Goal: Task Accomplishment & Management: Manage account settings

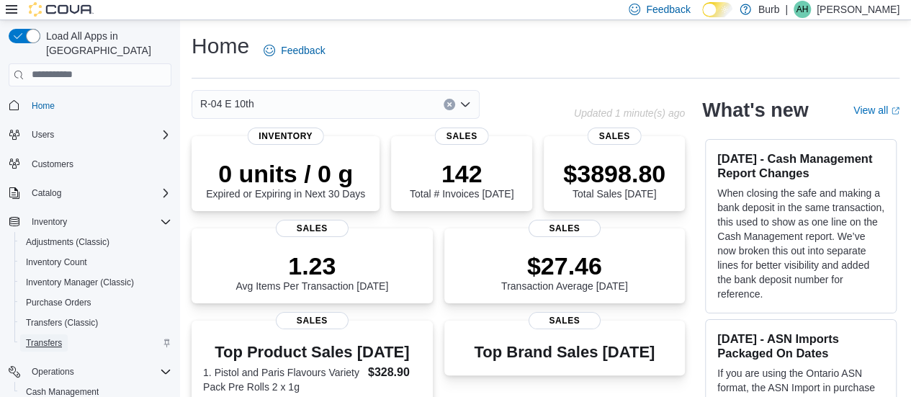
click at [38, 337] on span "Transfers" at bounding box center [44, 343] width 36 height 12
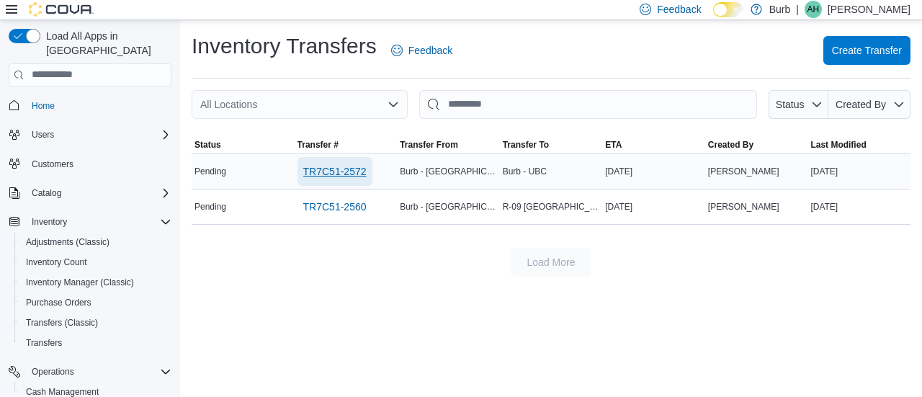
click at [349, 178] on span "TR7C51-2572" at bounding box center [334, 171] width 63 height 29
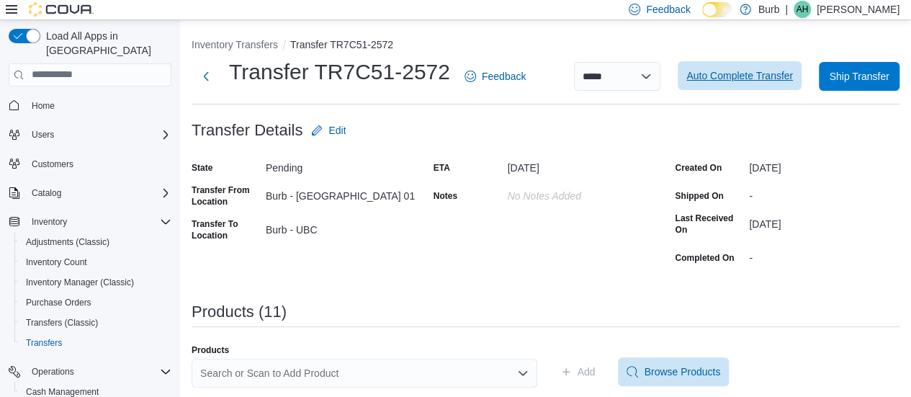
click at [752, 74] on span "Auto Complete Transfer" at bounding box center [740, 75] width 107 height 14
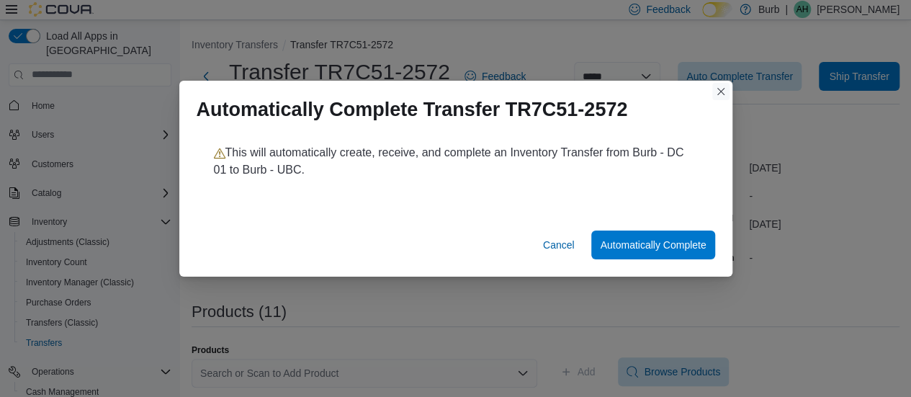
click at [718, 93] on button "Closes this modal window" at bounding box center [721, 91] width 17 height 17
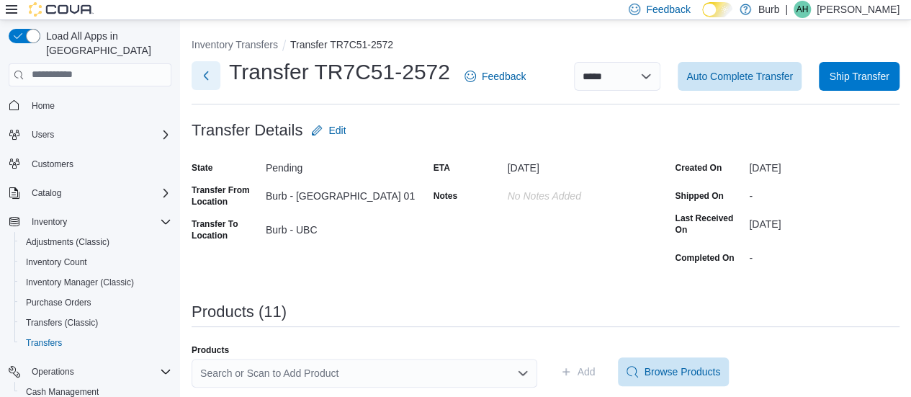
click at [208, 77] on button "Next" at bounding box center [206, 75] width 29 height 29
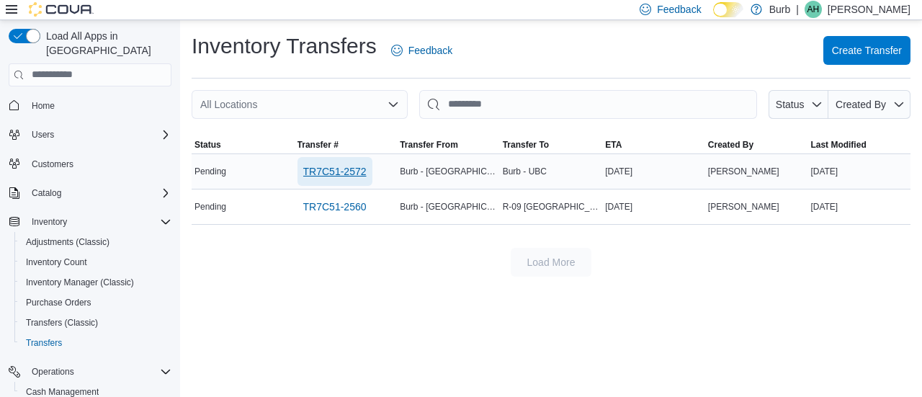
click at [323, 173] on span "TR7C51-2572" at bounding box center [334, 171] width 63 height 14
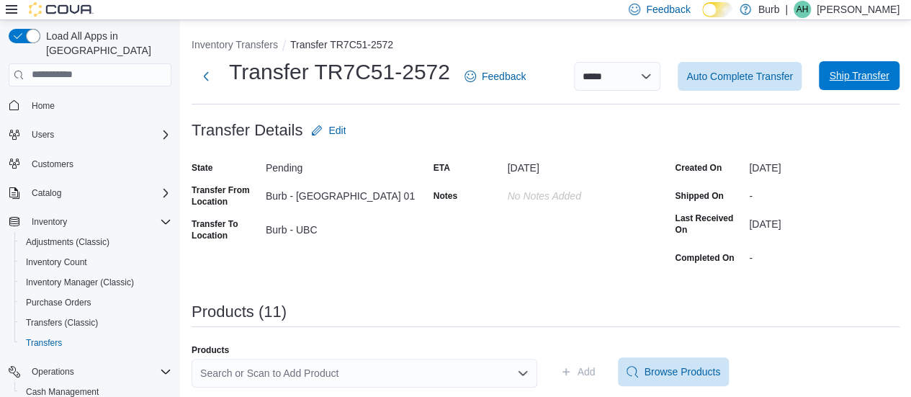
click at [843, 81] on span "Ship Transfer" at bounding box center [859, 75] width 60 height 14
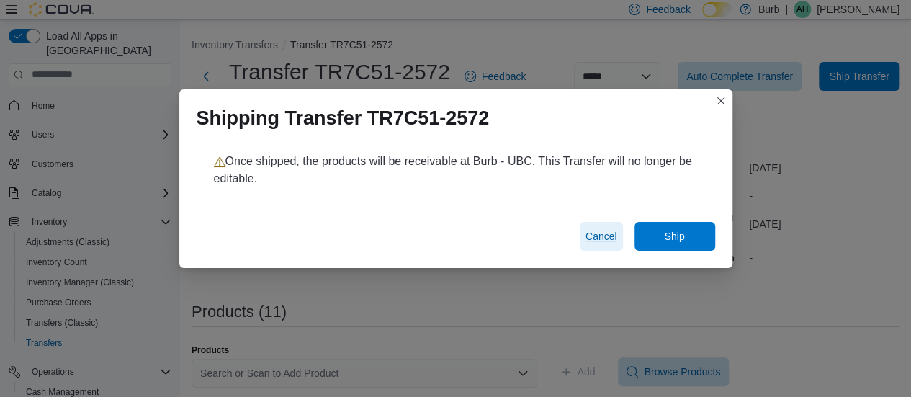
click at [604, 234] on span "Cancel" at bounding box center [602, 236] width 32 height 14
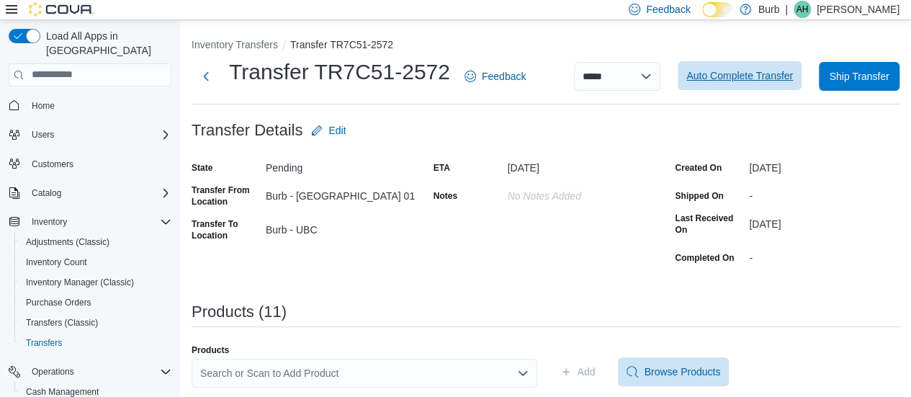
click at [718, 76] on span "Auto Complete Transfer" at bounding box center [740, 75] width 107 height 14
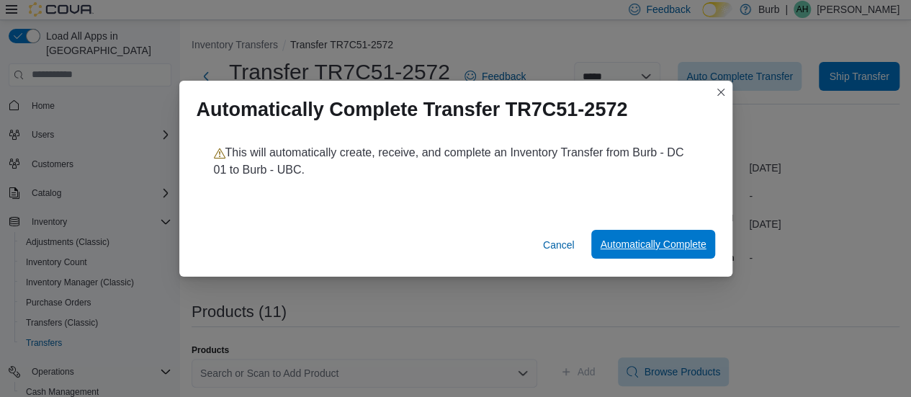
click at [654, 249] on span "Automatically Complete" at bounding box center [653, 244] width 106 height 14
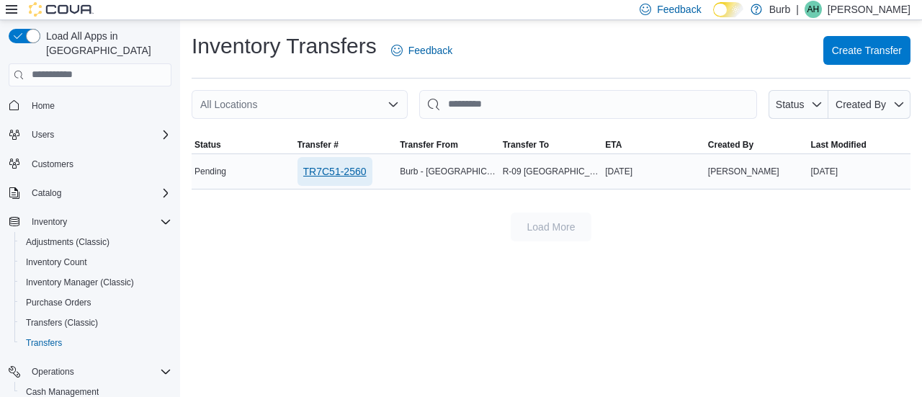
click at [327, 174] on span "TR7C51-2560" at bounding box center [334, 171] width 63 height 14
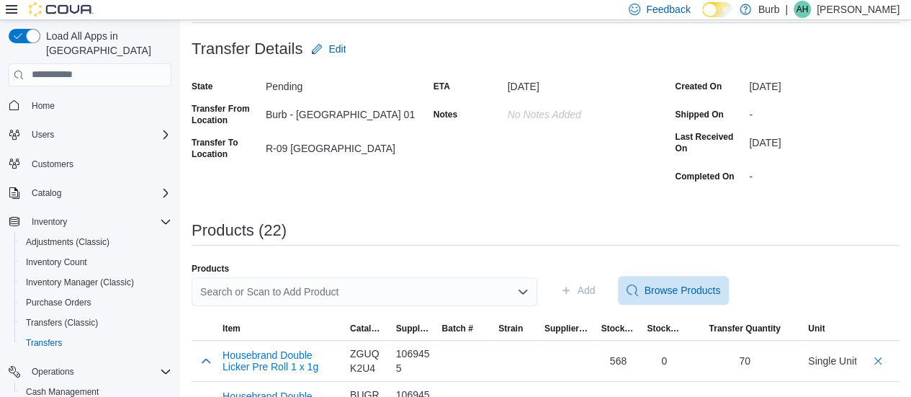
scroll to position [82, 0]
